Goal: Transaction & Acquisition: Purchase product/service

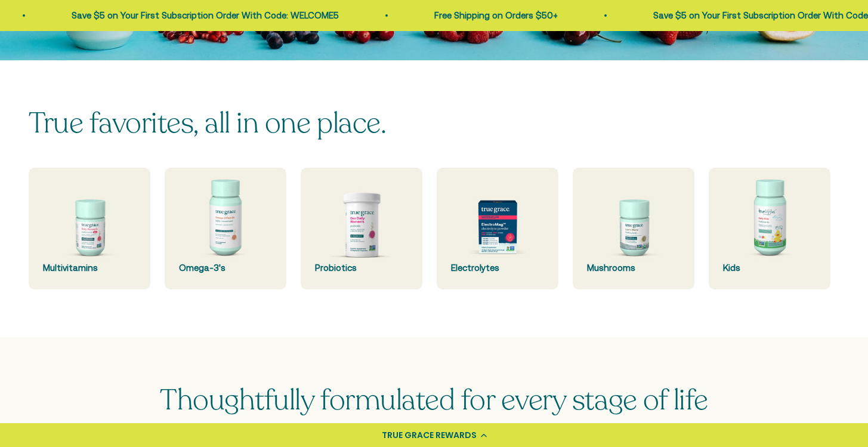
scroll to position [276, 0]
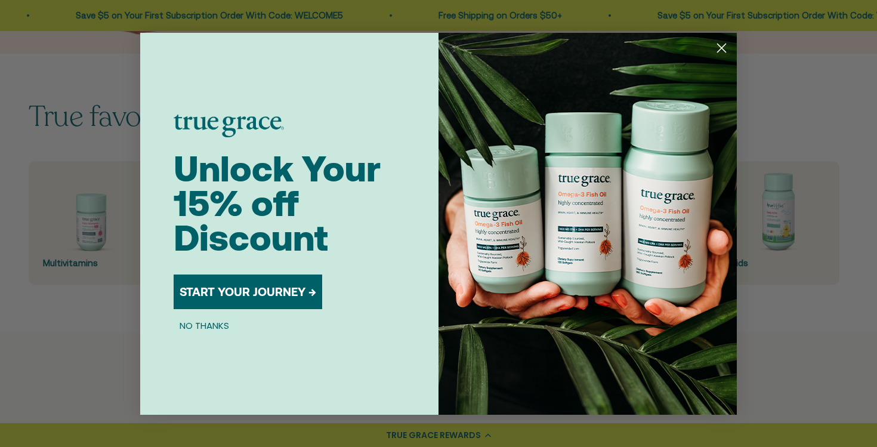
click at [723, 46] on icon "Close dialog" at bounding box center [722, 48] width 8 height 8
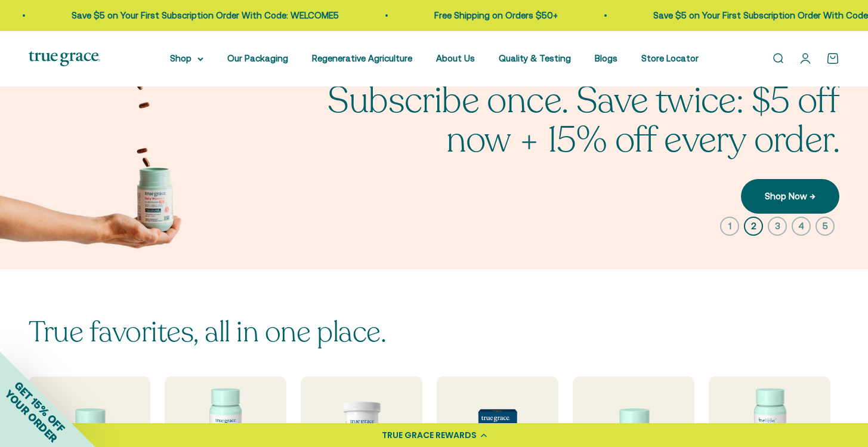
scroll to position [0, 0]
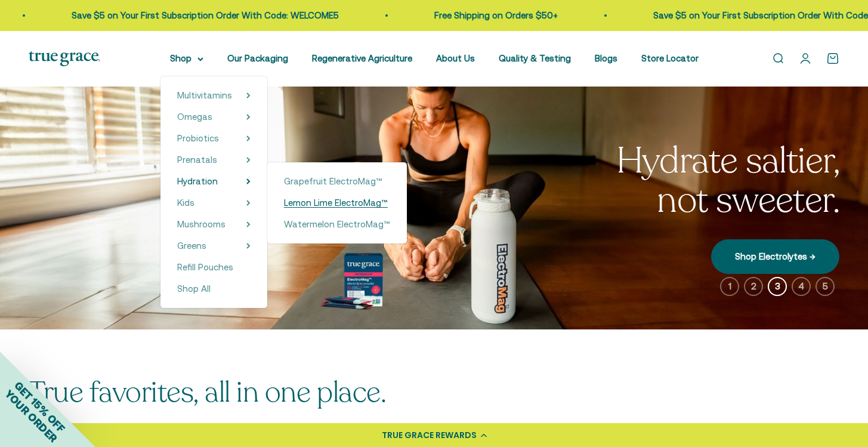
click at [300, 202] on span "Lemon Lime ElectroMag™" at bounding box center [336, 203] width 104 height 10
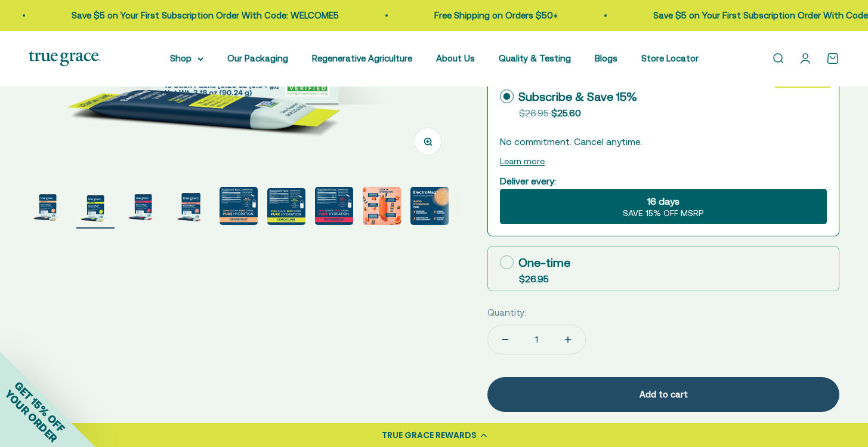
scroll to position [371, 0]
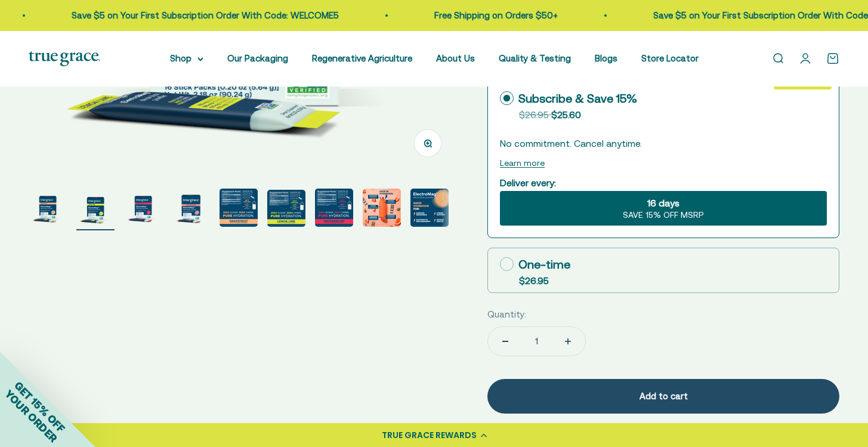
click at [247, 224] on img "Go to item 5" at bounding box center [239, 208] width 38 height 38
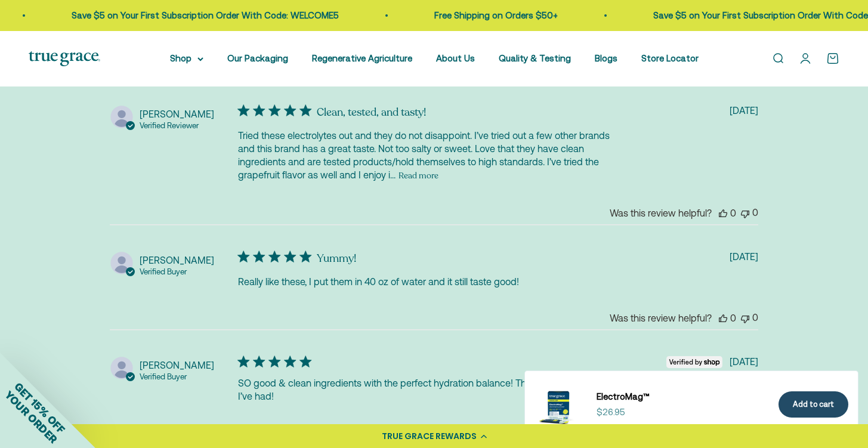
scroll to position [2838, 0]
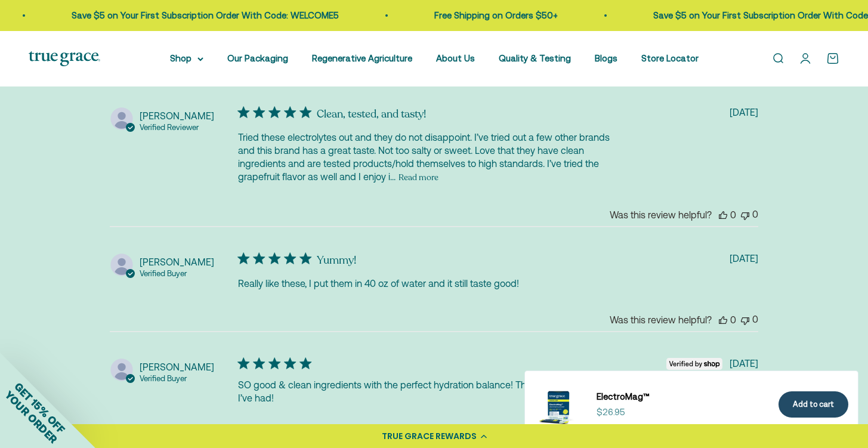
click at [407, 174] on button "Read more" at bounding box center [419, 178] width 40 height 14
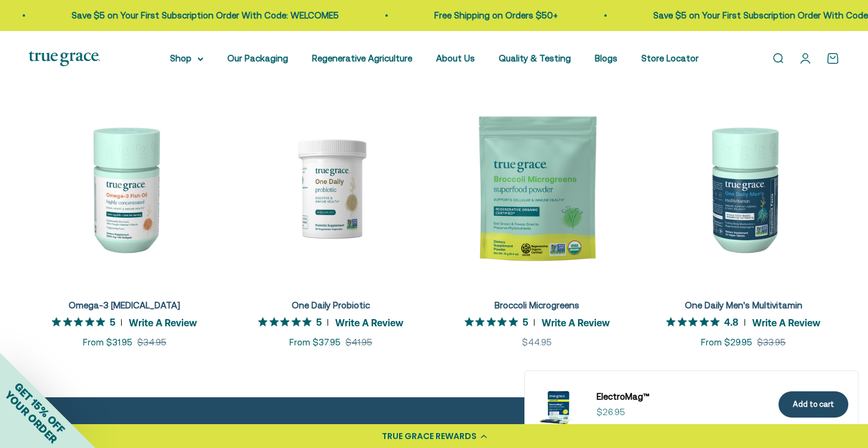
scroll to position [3535, 0]
